Goal: Find specific page/section: Find specific page/section

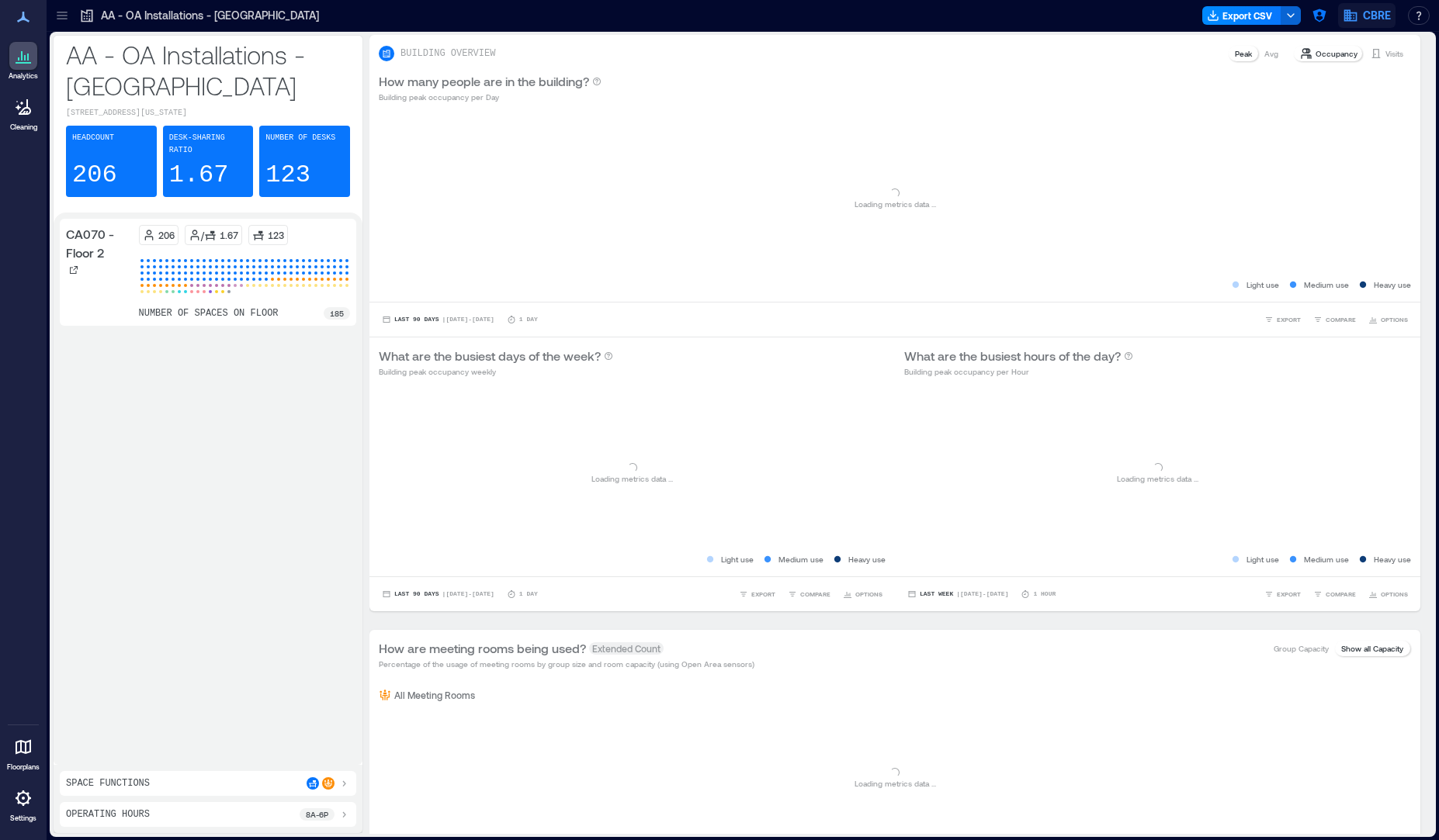
click at [1367, 17] on span "CBRE" at bounding box center [1377, 15] width 28 height 16
click at [1319, 19] on icon "button" at bounding box center [1319, 15] width 16 height 16
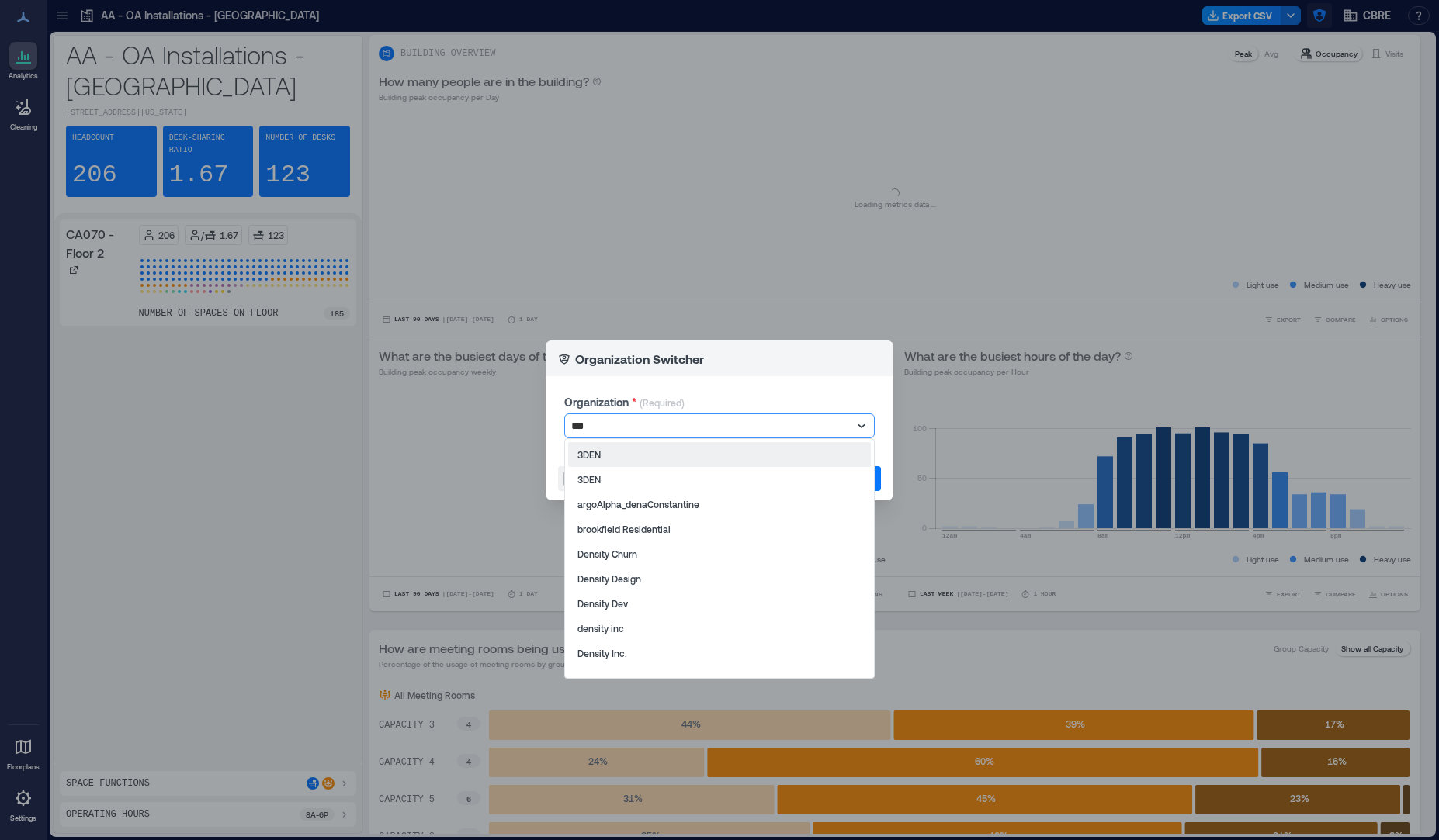
type input "****"
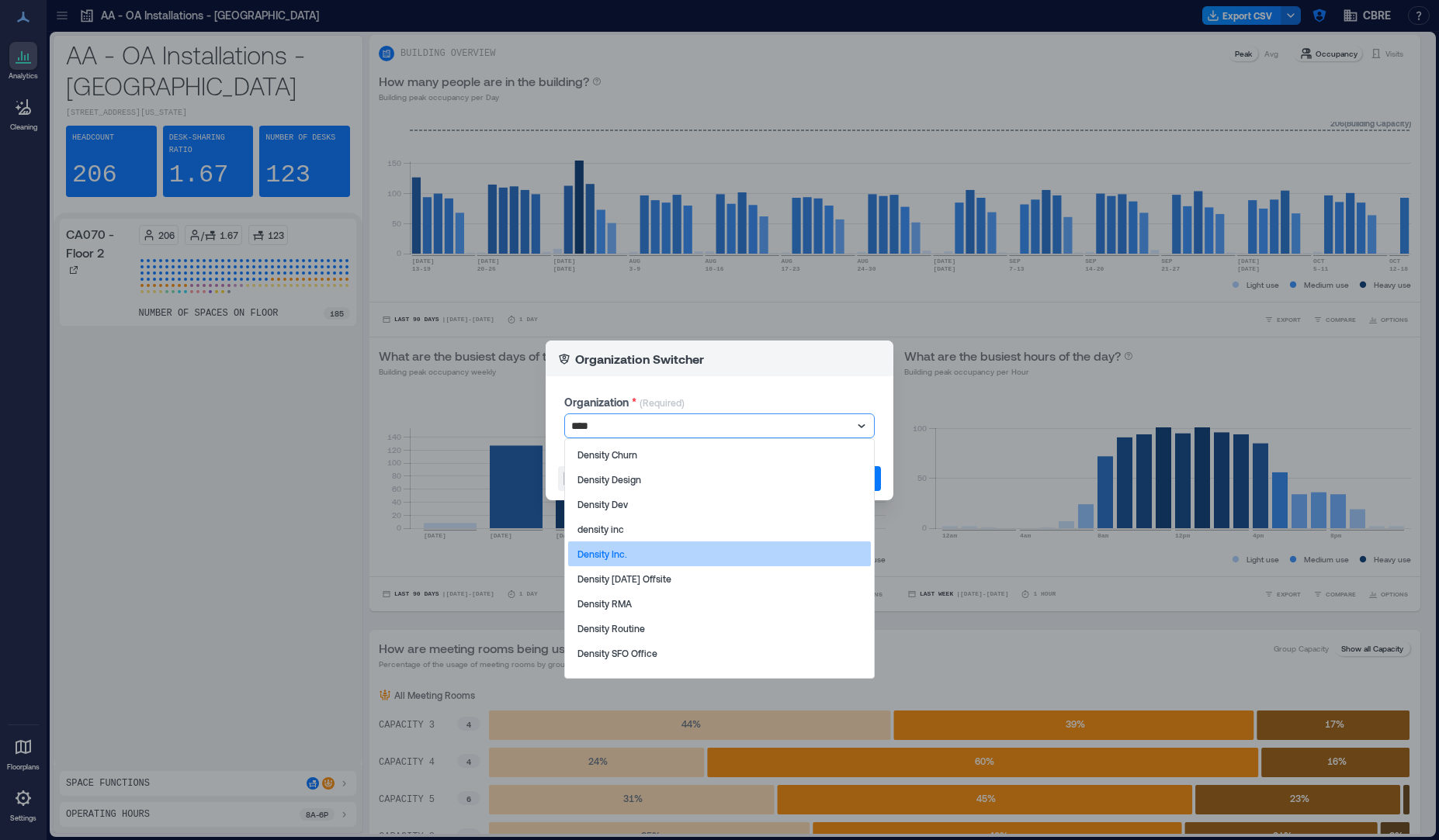
click at [634, 556] on div "Density Inc." at bounding box center [719, 554] width 303 height 25
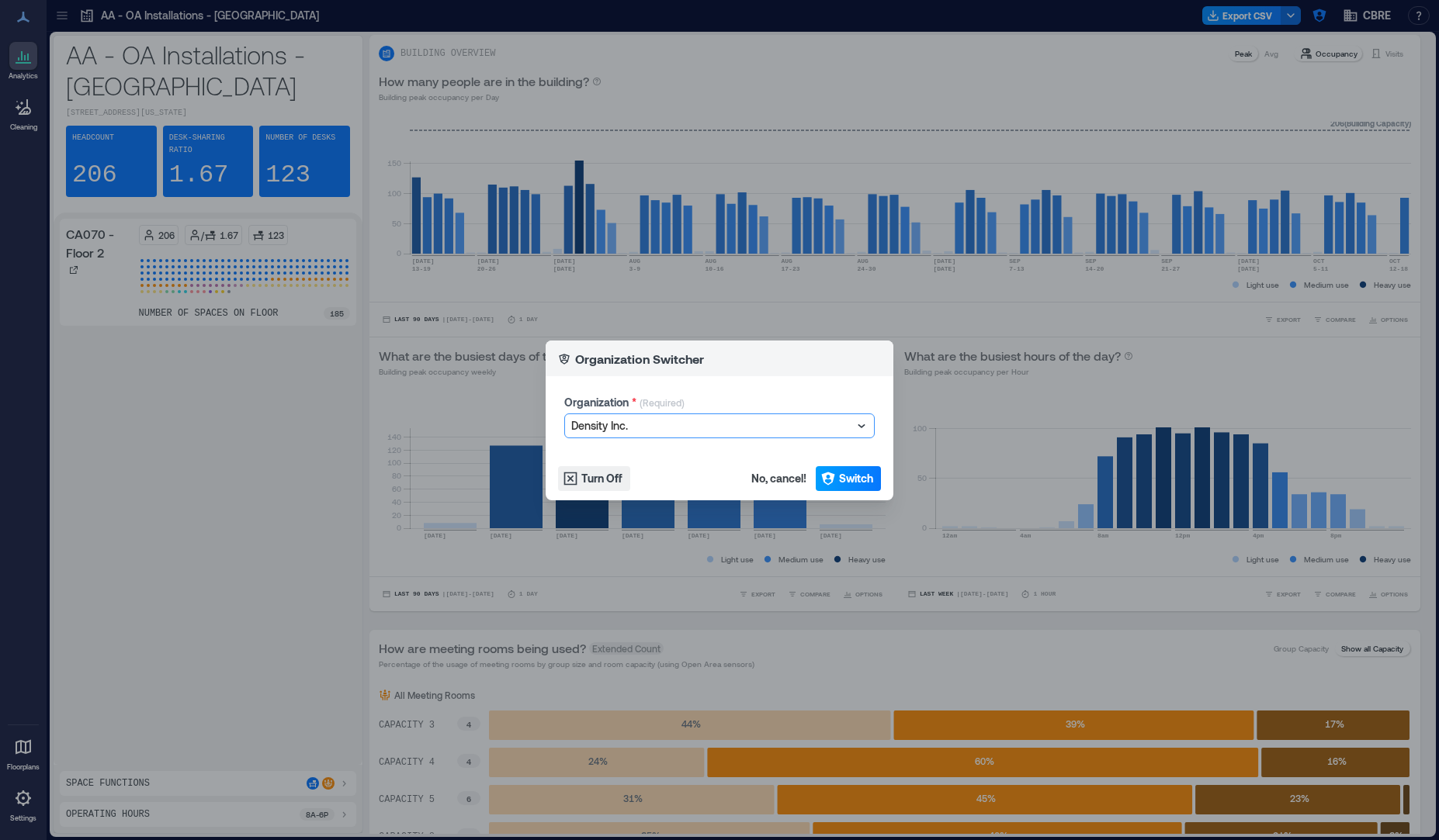
click at [834, 483] on icon "button" at bounding box center [828, 478] width 16 height 16
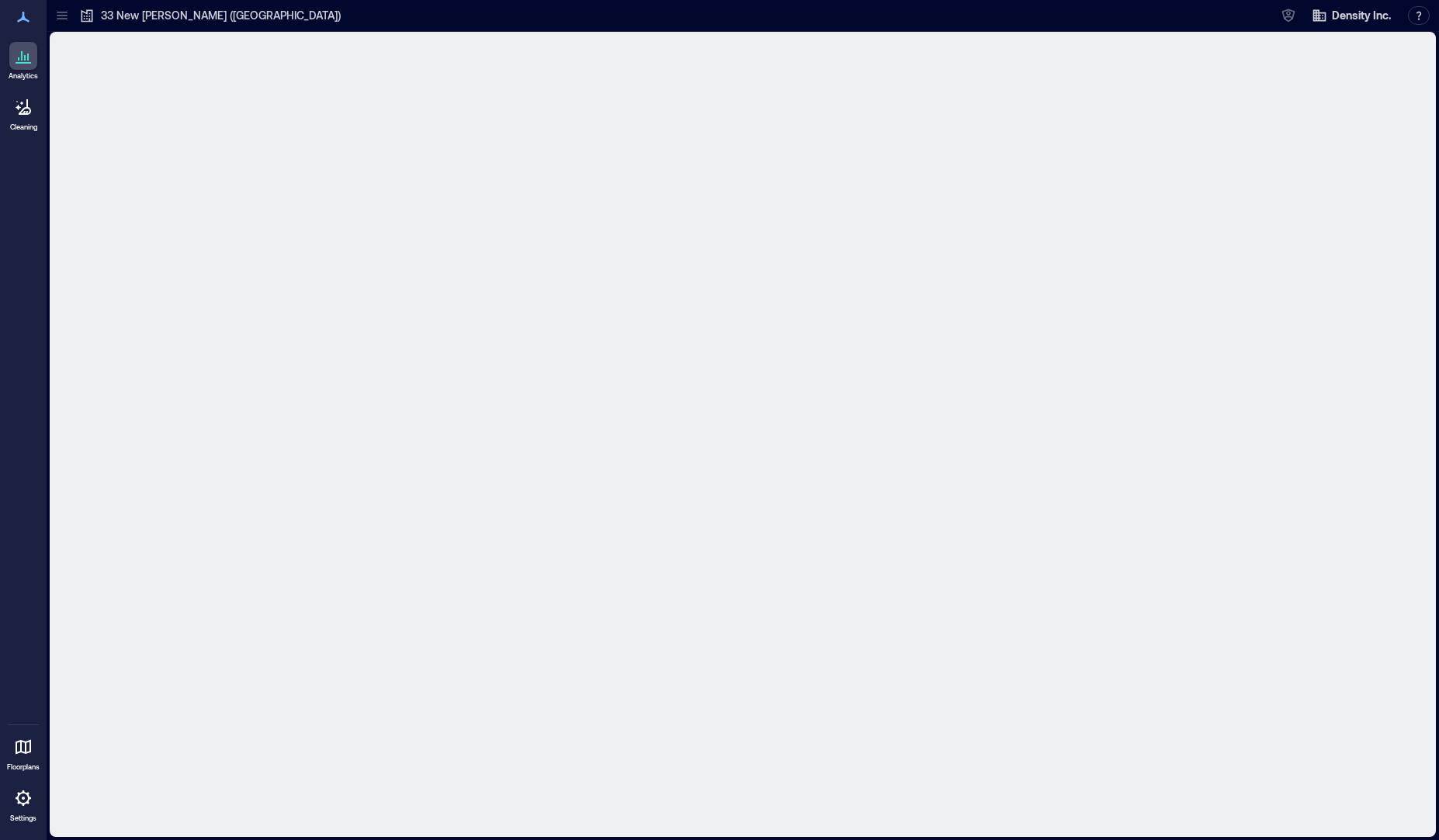
click at [26, 757] on div at bounding box center [23, 747] width 28 height 28
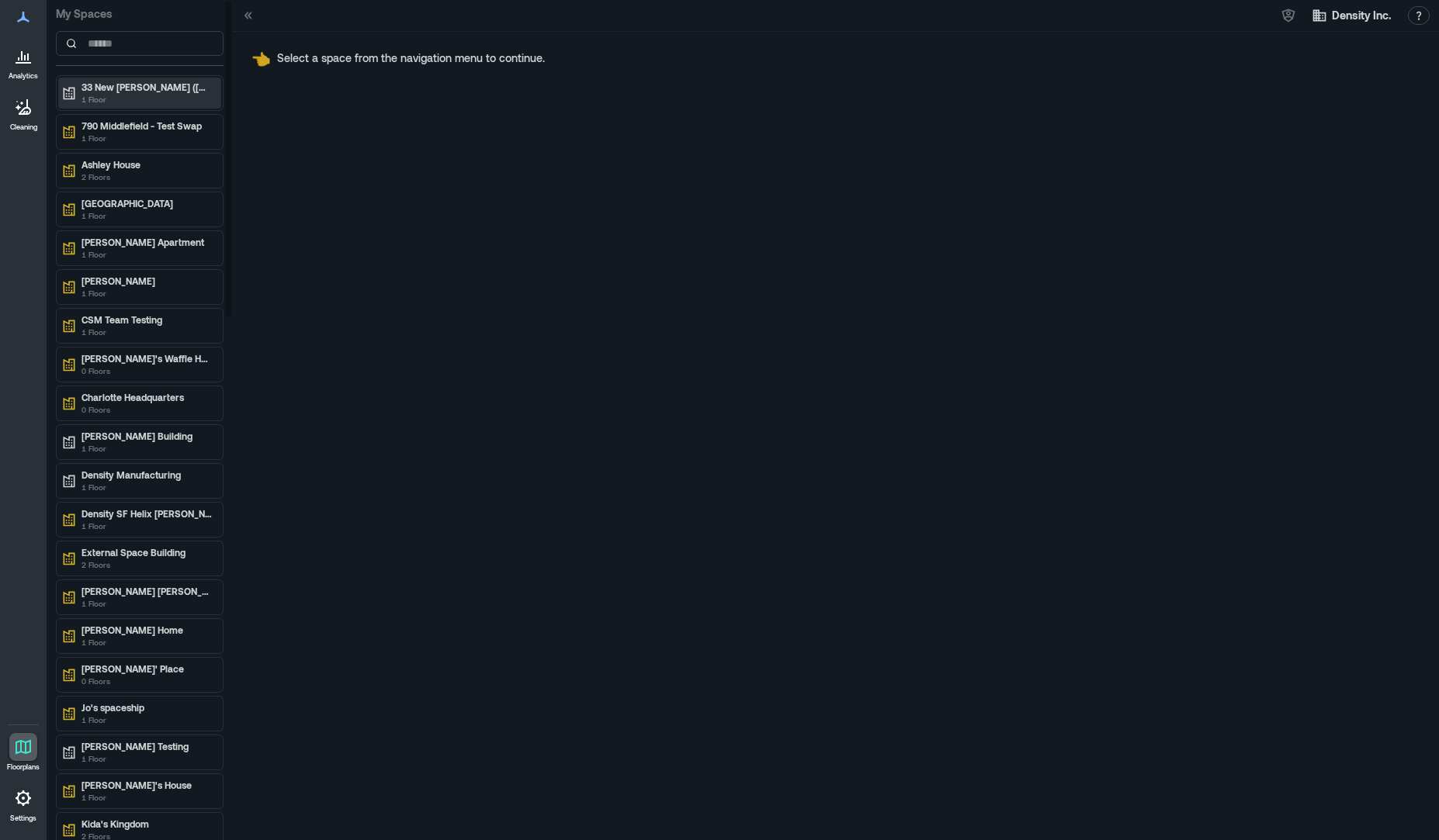
click at [105, 95] on p "1 Floor" at bounding box center [146, 99] width 130 height 12
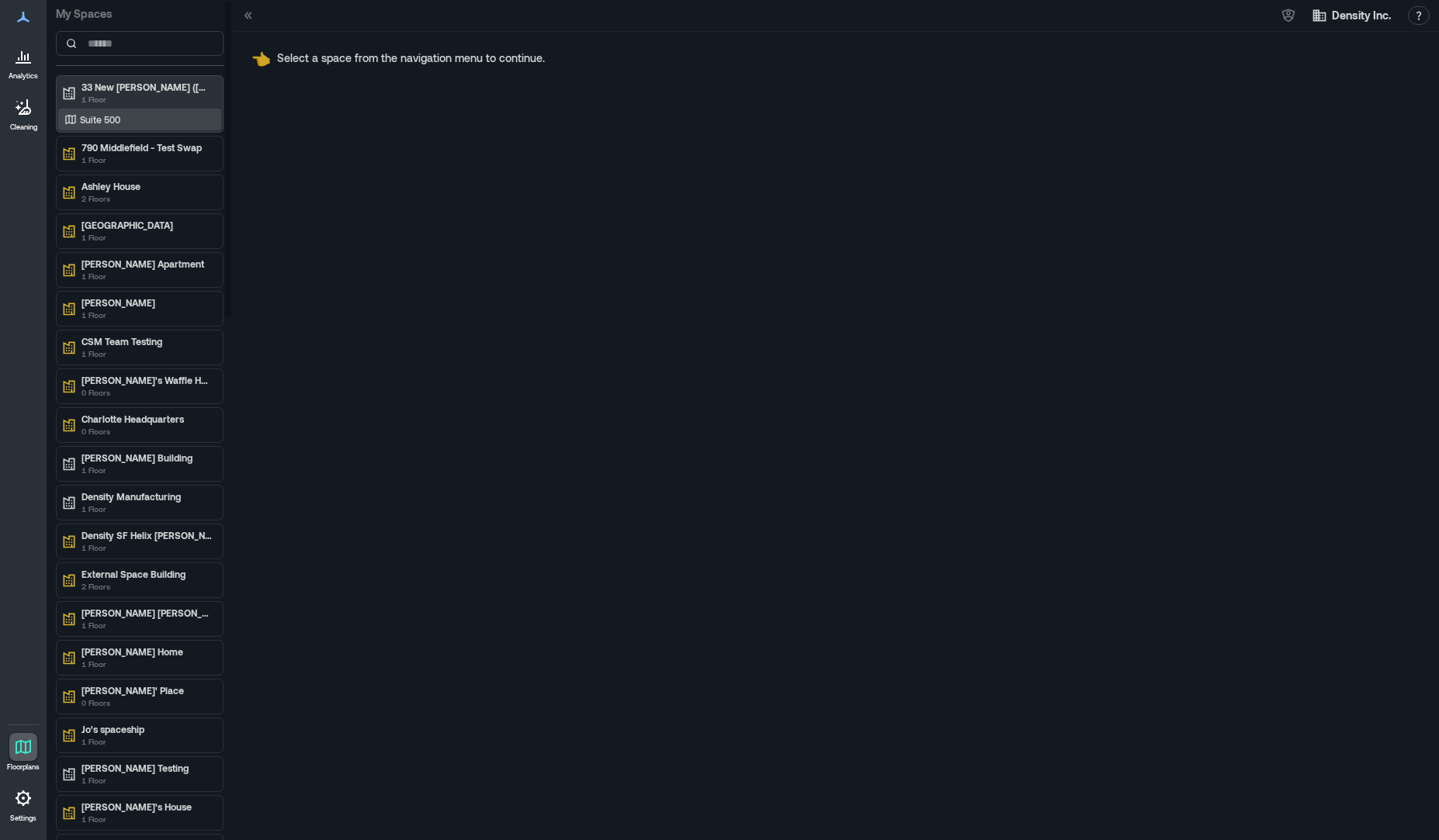
click at [152, 124] on div "Suite 500" at bounding box center [137, 119] width 151 height 16
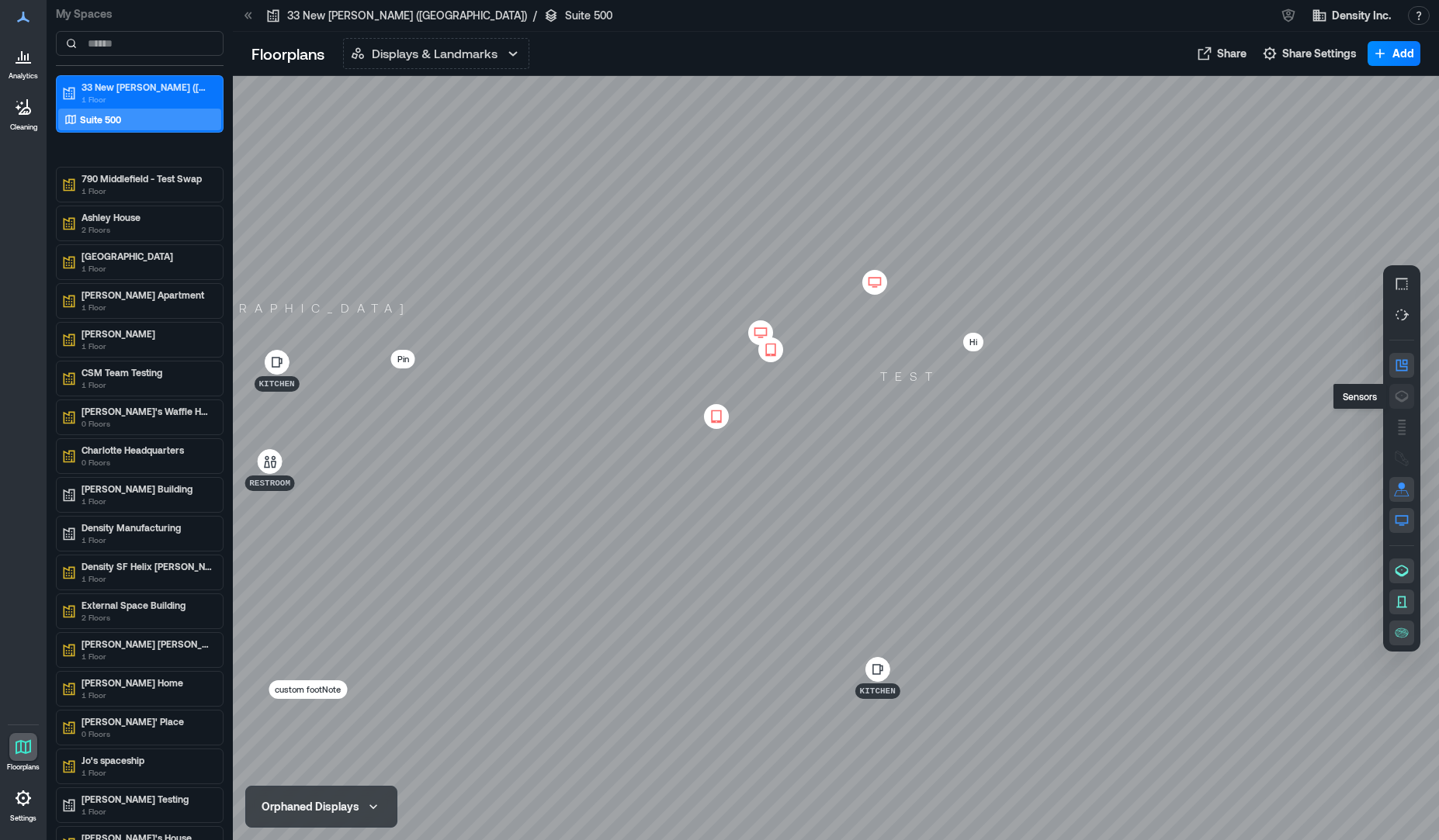
click at [1402, 399] on icon "button" at bounding box center [1401, 396] width 16 height 16
